Goal: Check status

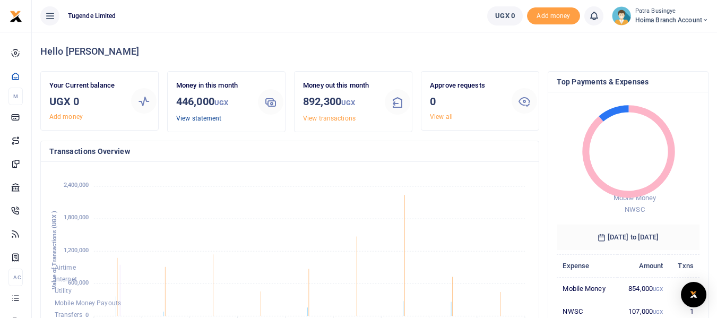
click at [187, 118] on link "View statement" at bounding box center [198, 118] width 45 height 7
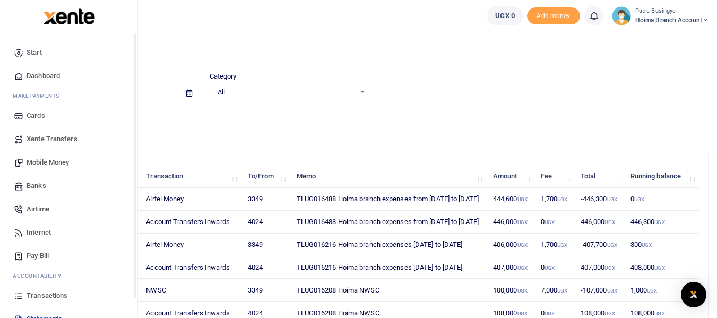
click at [42, 75] on span "Dashboard" at bounding box center [43, 76] width 33 height 11
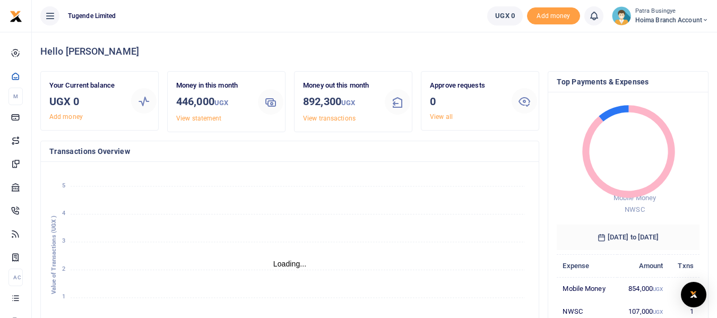
scroll to position [8, 8]
